Goal: Ask a question

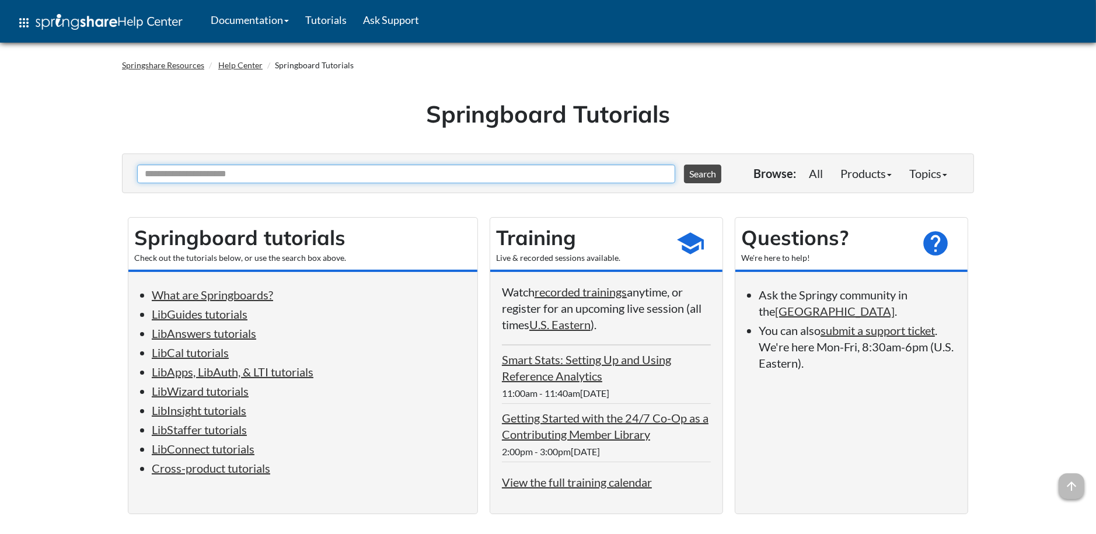
click at [197, 175] on input "Ask Another Question" at bounding box center [406, 174] width 538 height 19
type input "****"
click at [684, 165] on button "Search" at bounding box center [702, 174] width 37 height 19
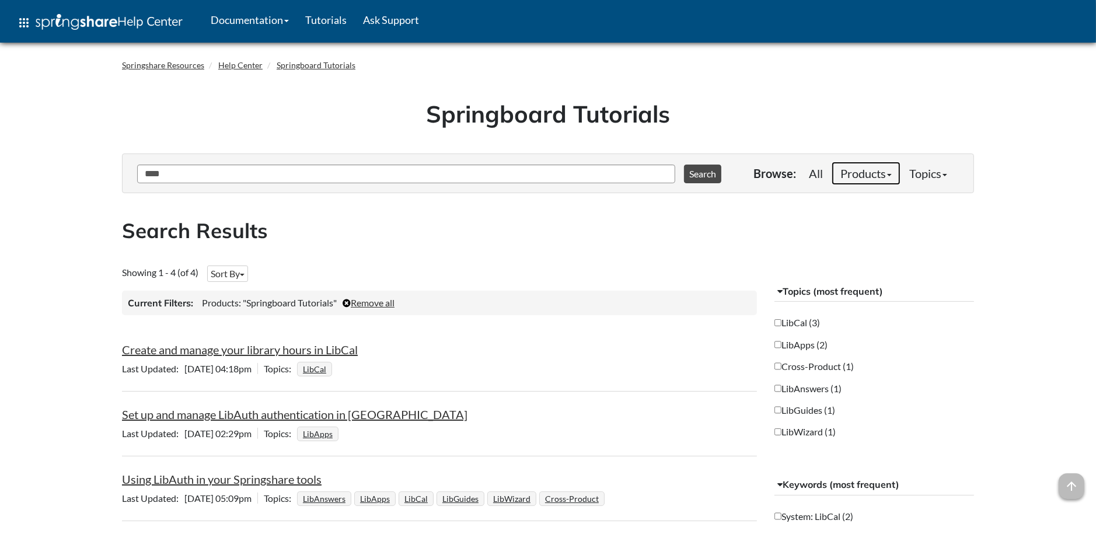
click at [848, 168] on link "Products" at bounding box center [866, 173] width 69 height 23
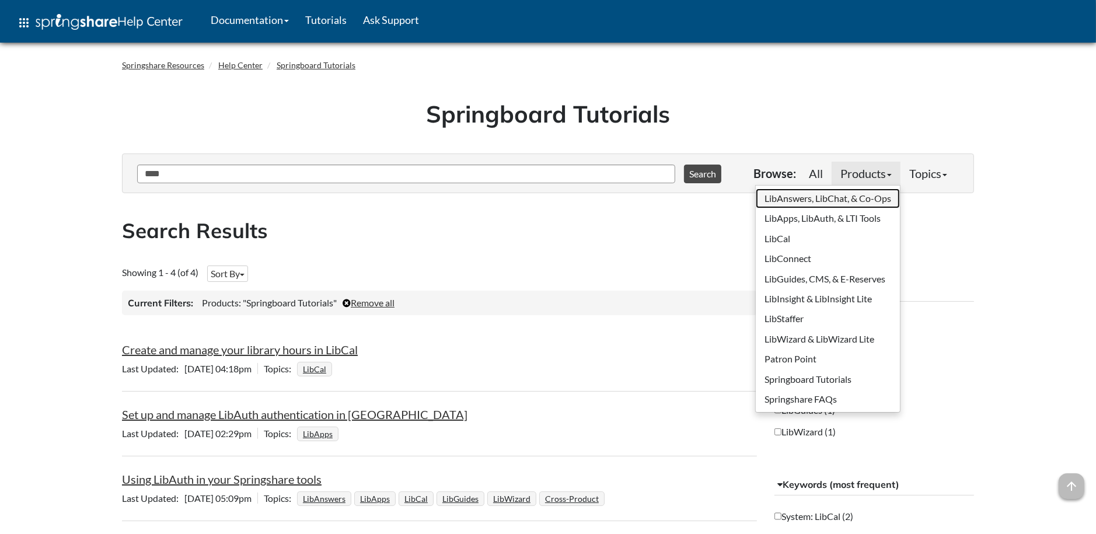
click at [831, 198] on link "LibAnswers, LibChat, & Co-Ops" at bounding box center [828, 199] width 144 height 20
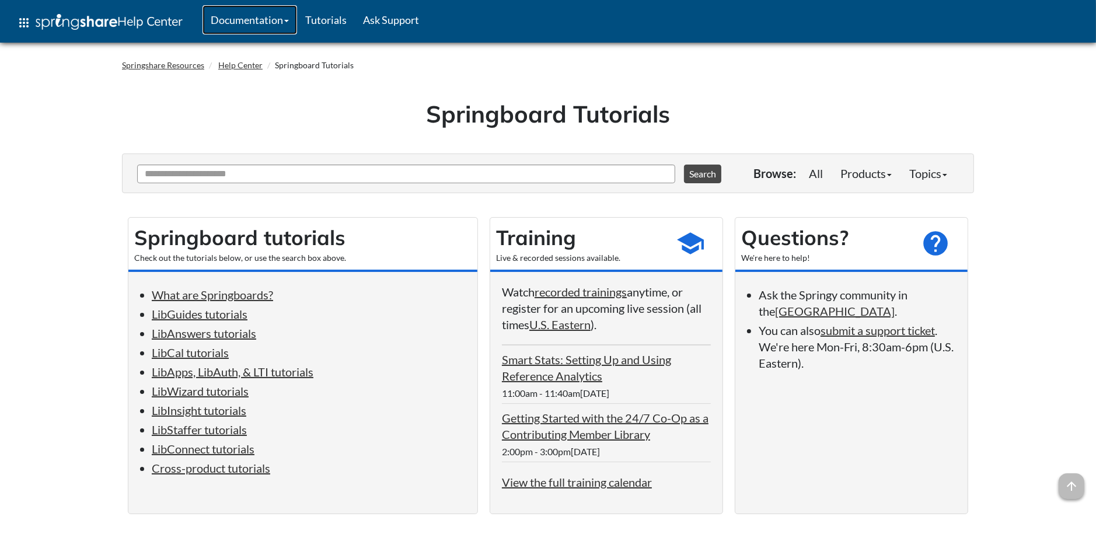
click at [290, 26] on link "Documentation" at bounding box center [250, 19] width 95 height 29
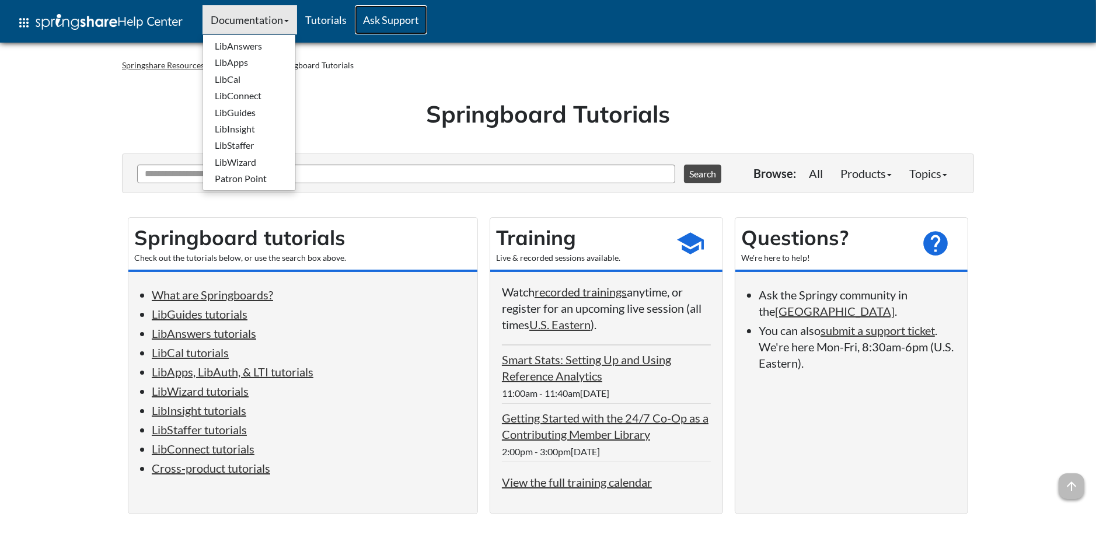
click at [365, 18] on link "Ask Support" at bounding box center [391, 19] width 72 height 29
